Goal: Navigation & Orientation: Understand site structure

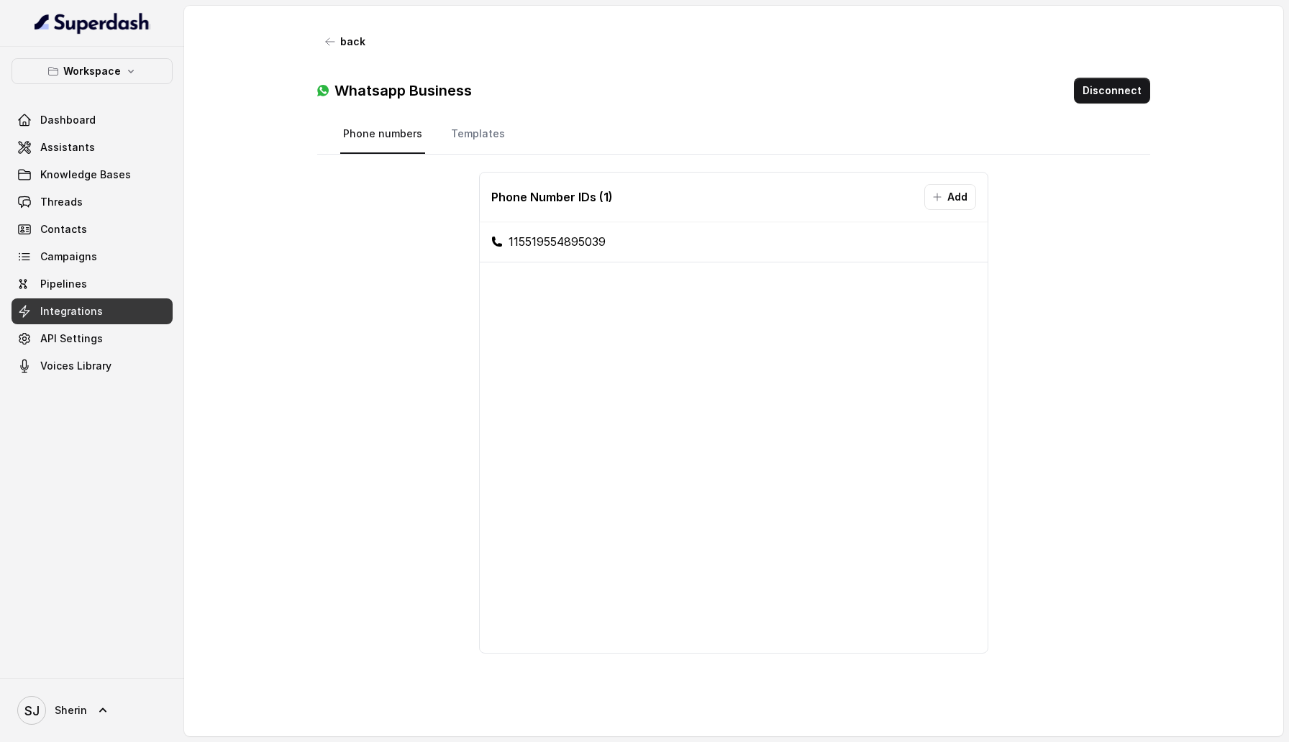
click at [380, 397] on div "Phone Number IDs ( 1 ) Add 115519554895039" at bounding box center [733, 436] width 787 height 553
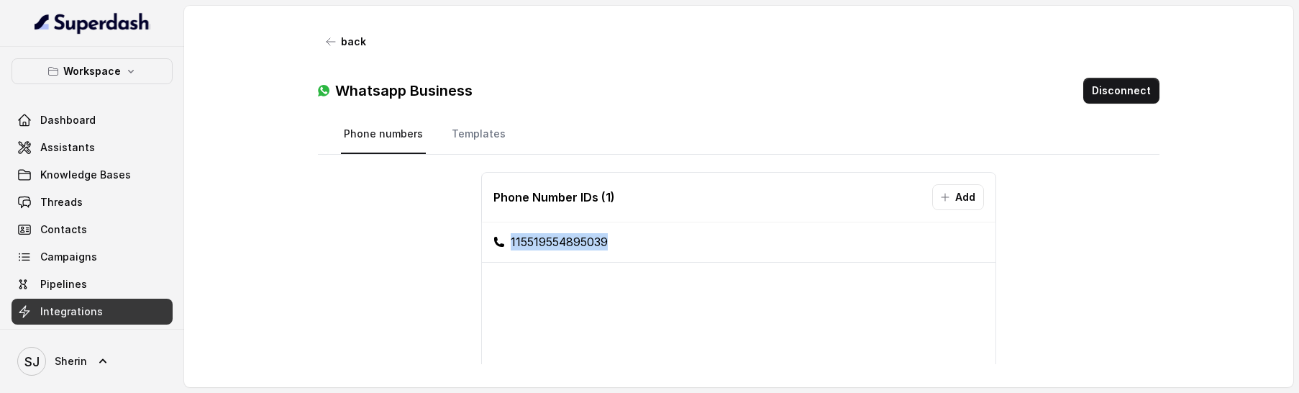
click at [466, 128] on link "Templates" at bounding box center [479, 134] width 60 height 39
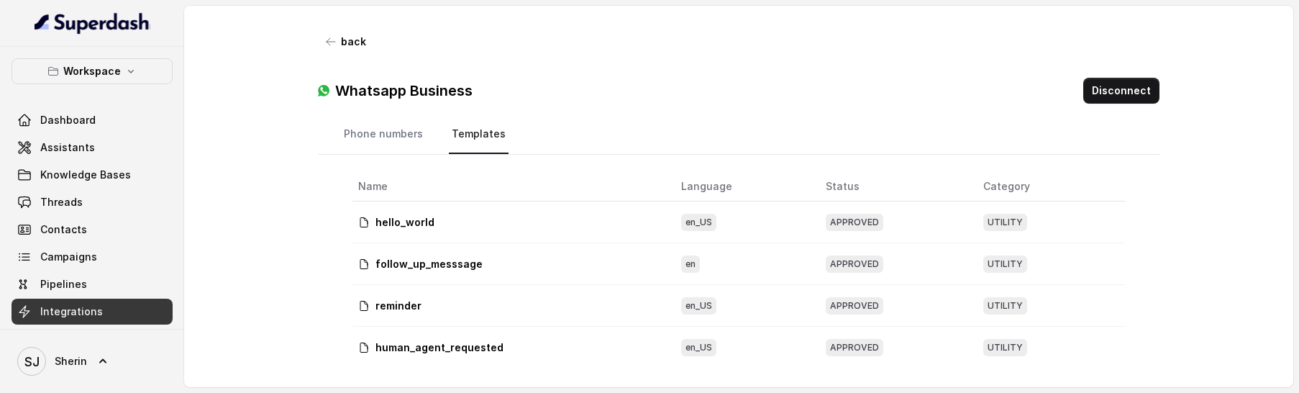
click at [391, 226] on p "hello_world" at bounding box center [404, 222] width 59 height 14
click at [365, 142] on link "Phone numbers" at bounding box center [383, 134] width 85 height 39
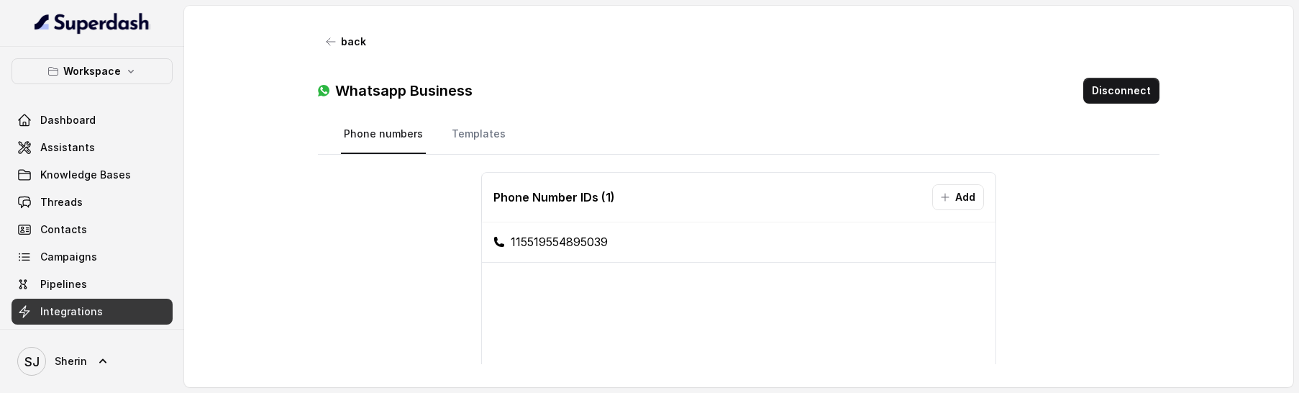
click at [484, 135] on link "Templates" at bounding box center [479, 134] width 60 height 39
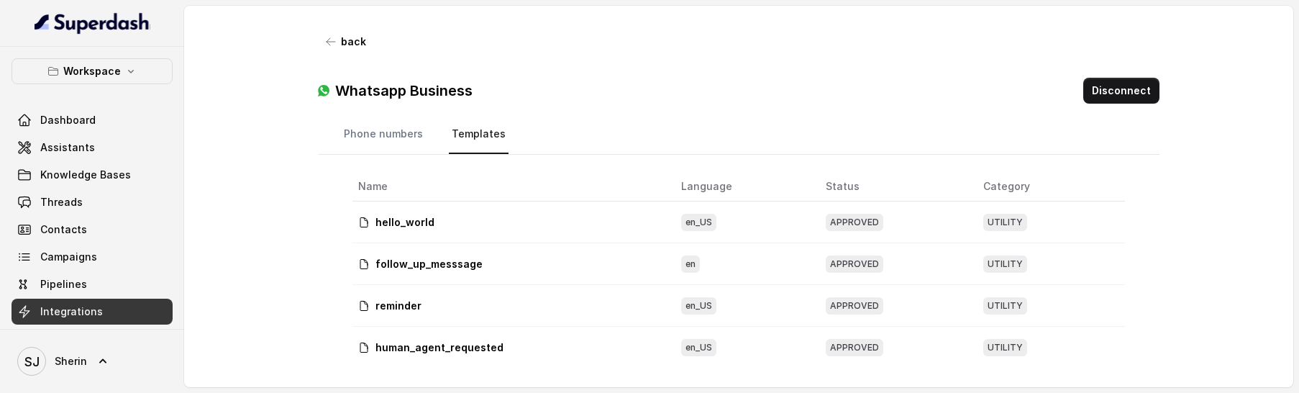
click at [124, 314] on span at bounding box center [92, 312] width 161 height 32
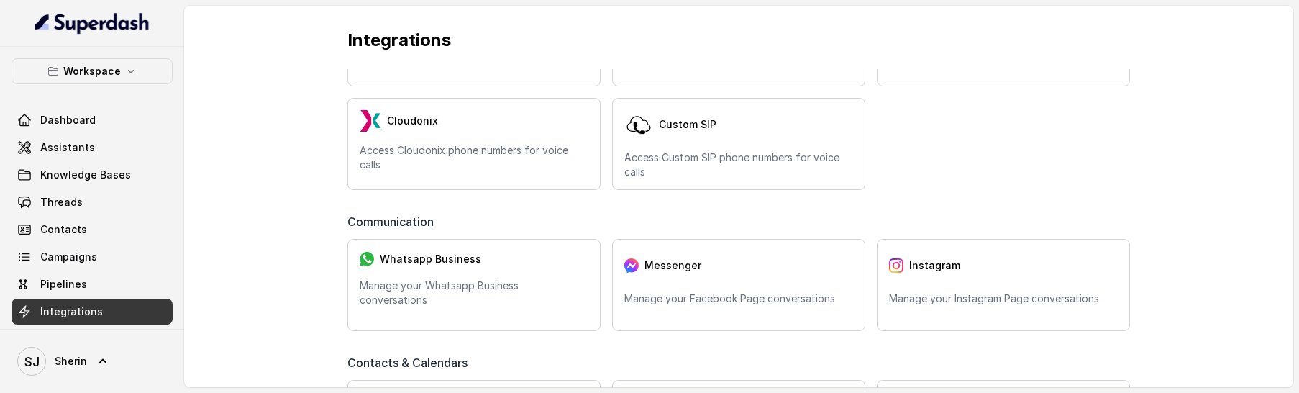
scroll to position [62, 0]
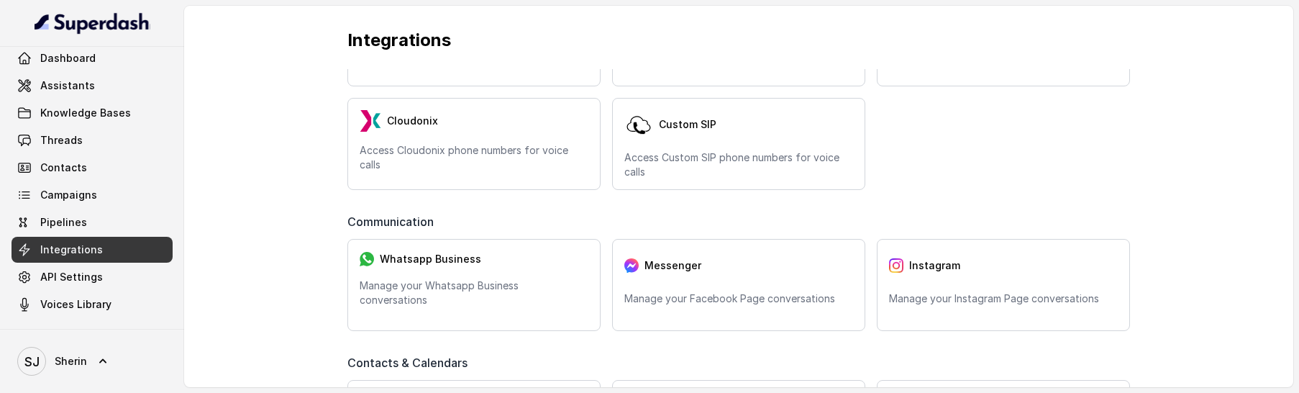
click at [87, 274] on span at bounding box center [92, 277] width 161 height 32
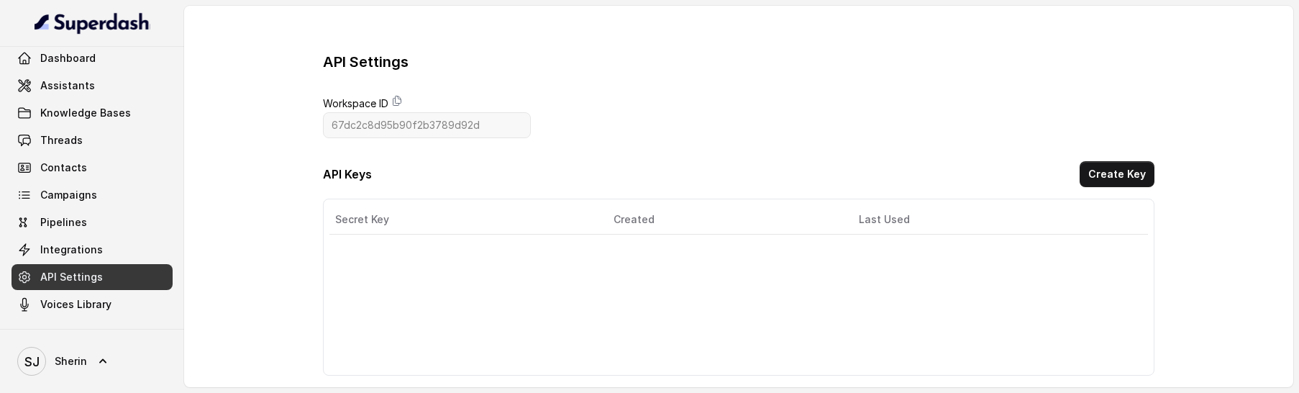
click at [87, 303] on span at bounding box center [92, 304] width 161 height 32
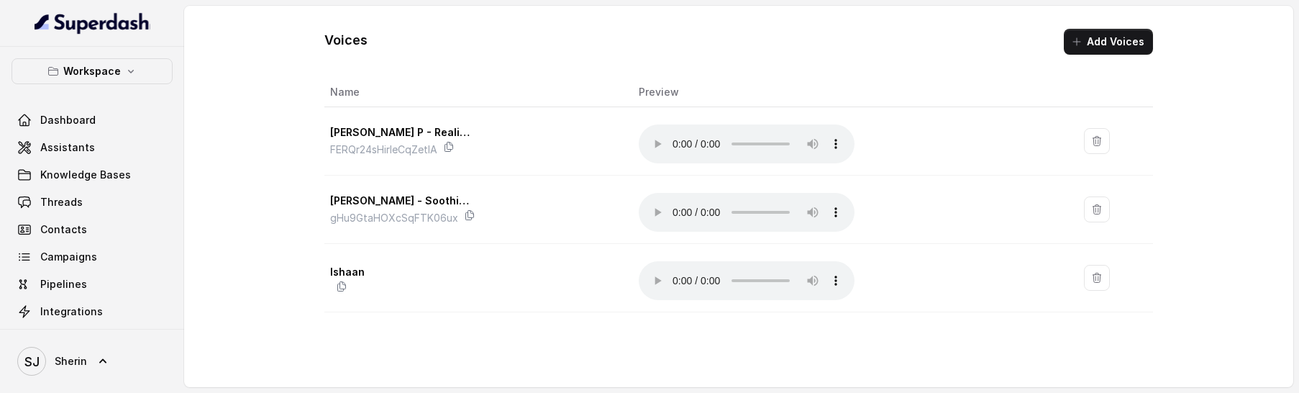
click at [89, 122] on span at bounding box center [92, 120] width 161 height 32
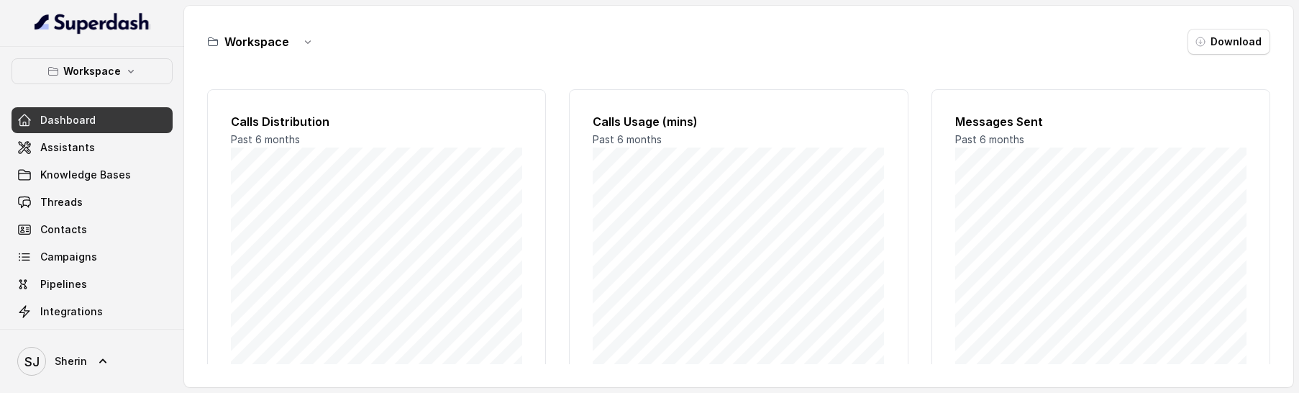
click at [83, 153] on span at bounding box center [92, 148] width 161 height 32
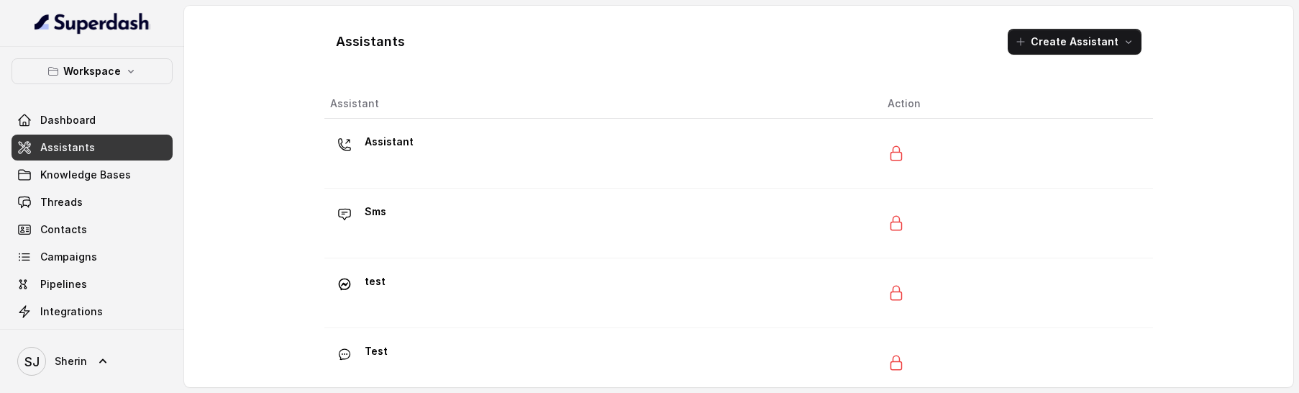
click at [83, 169] on span at bounding box center [92, 175] width 161 height 32
